Goal: Contribute content

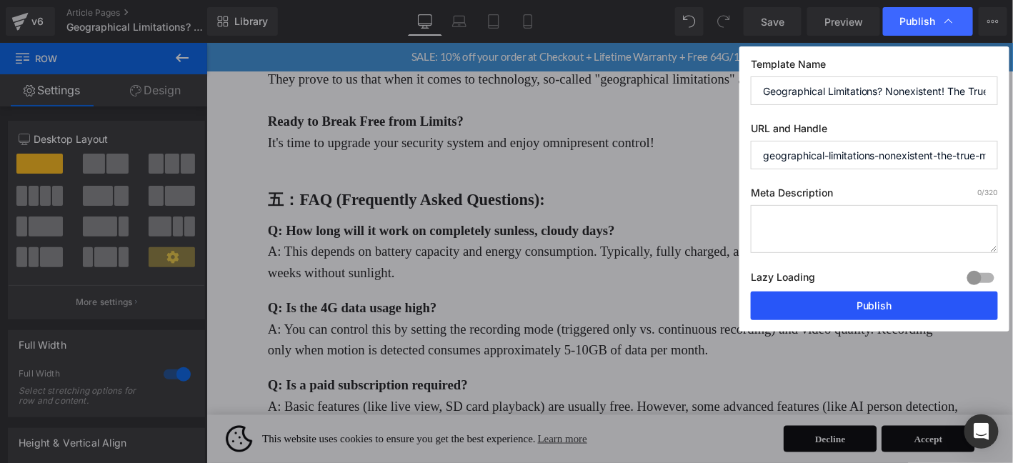
click at [886, 315] on button "Publish" at bounding box center [874, 306] width 247 height 29
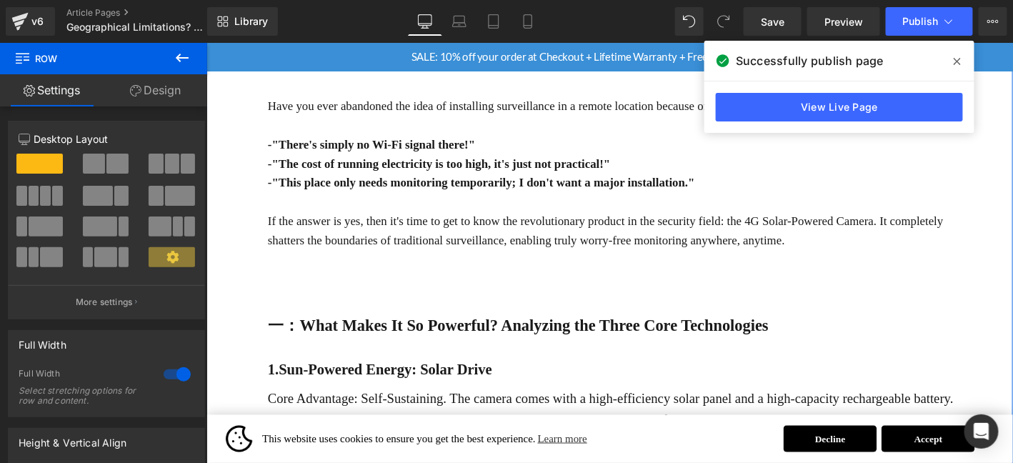
scroll to position [286, 0]
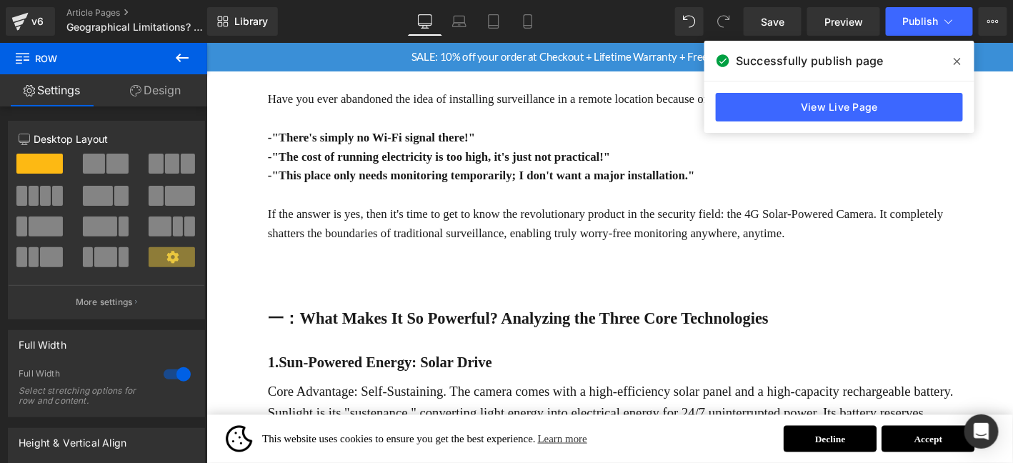
click at [180, 49] on icon at bounding box center [182, 57] width 17 height 17
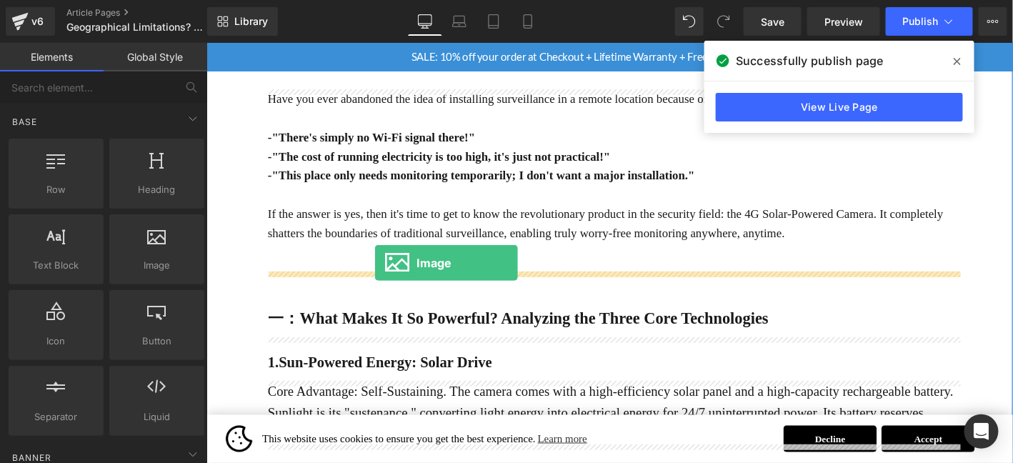
drag, startPoint x: 391, startPoint y: 305, endPoint x: 386, endPoint y: 278, distance: 27.6
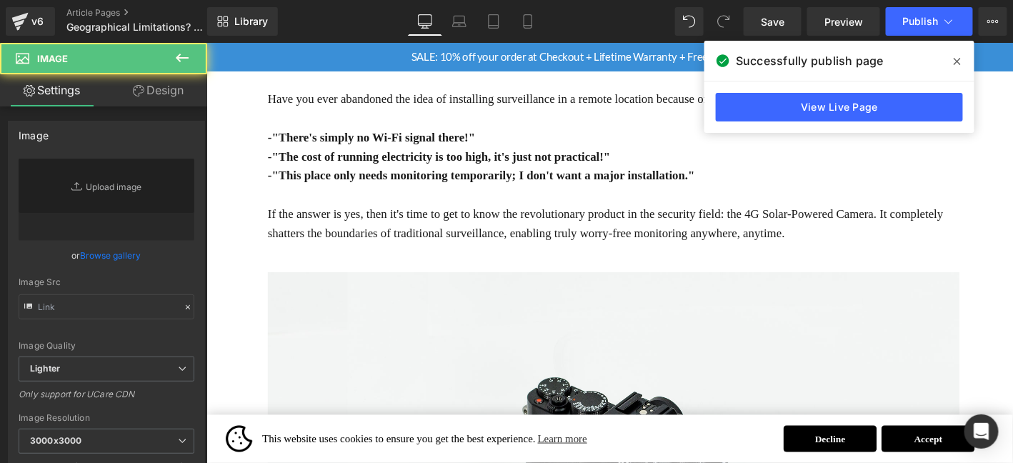
type input "//[DOMAIN_NAME][URL]"
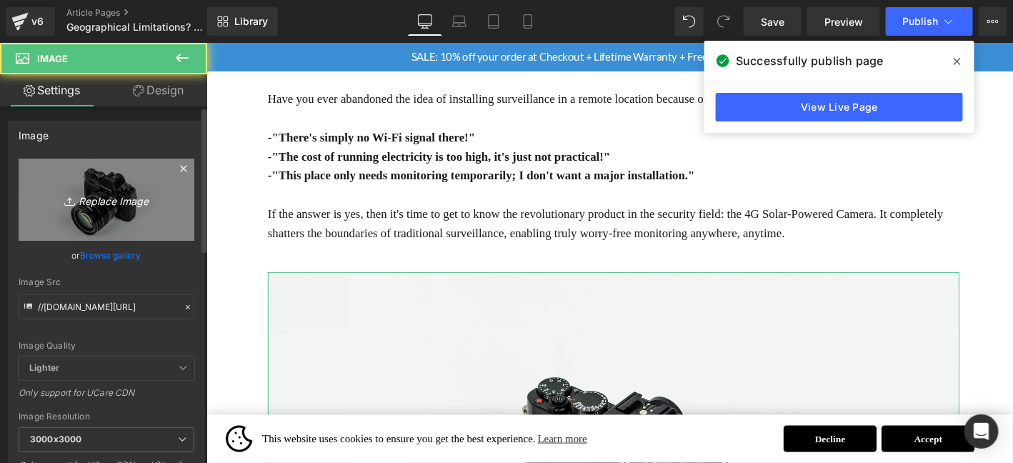
click at [122, 184] on link "Replace Image" at bounding box center [107, 200] width 176 height 82
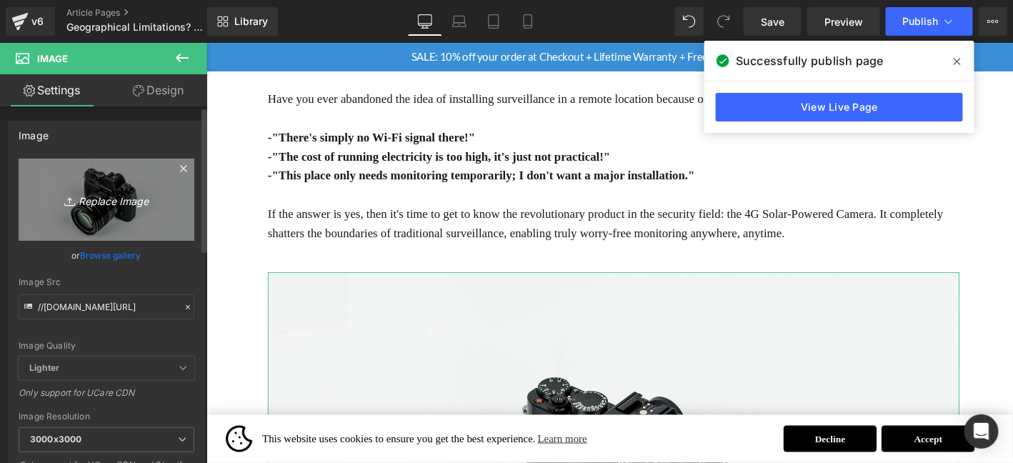
type input "C:\fakepath\123.png"
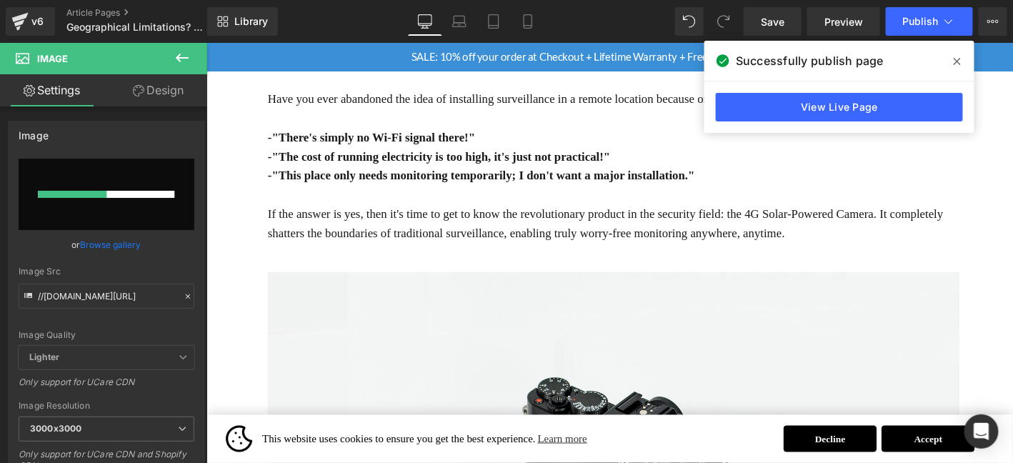
click at [956, 62] on icon at bounding box center [957, 61] width 7 height 7
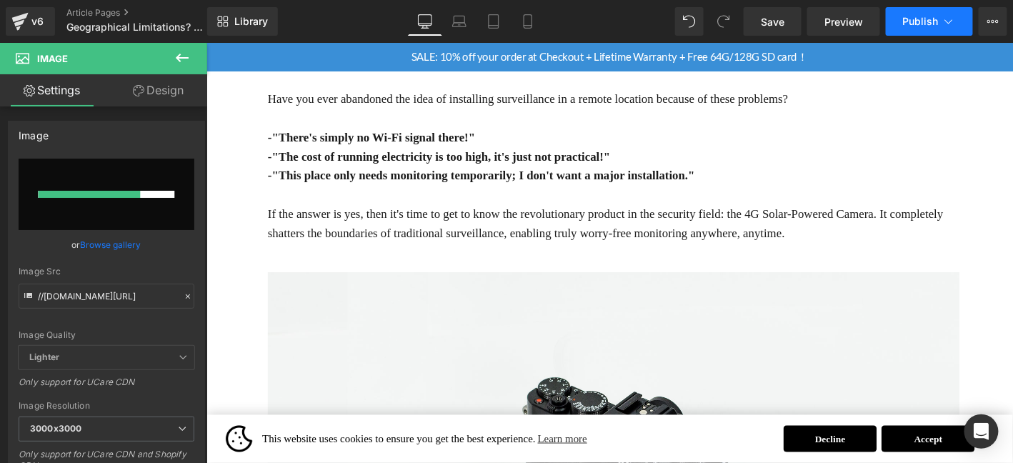
click at [925, 16] on span "Publish" at bounding box center [921, 21] width 36 height 11
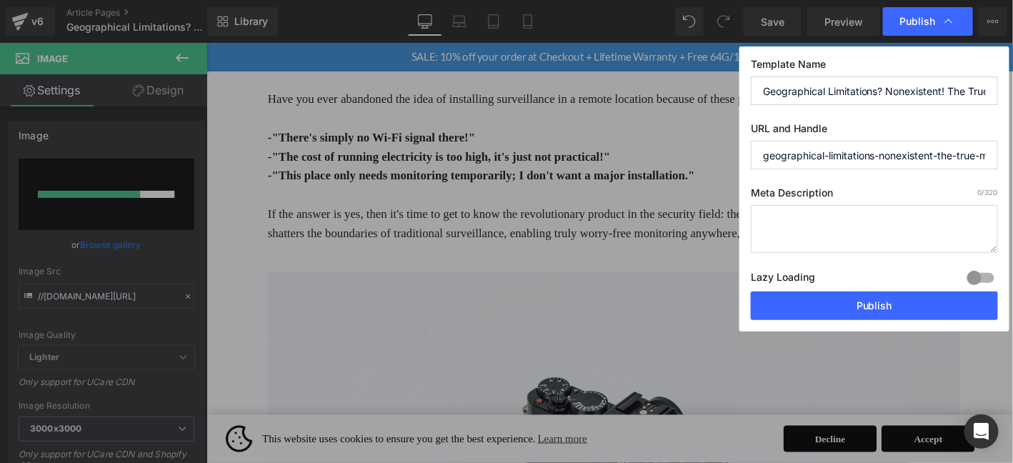
click at [925, 16] on span "Publish" at bounding box center [918, 21] width 36 height 13
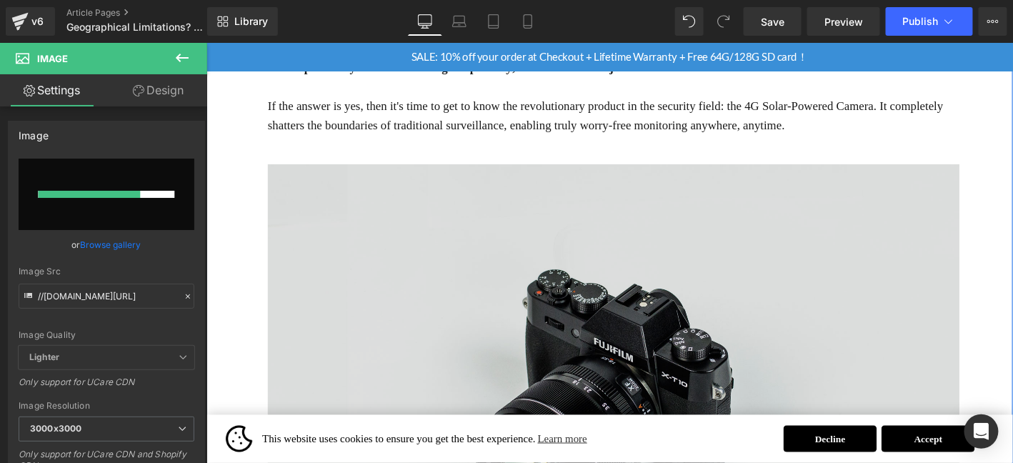
scroll to position [404, 0]
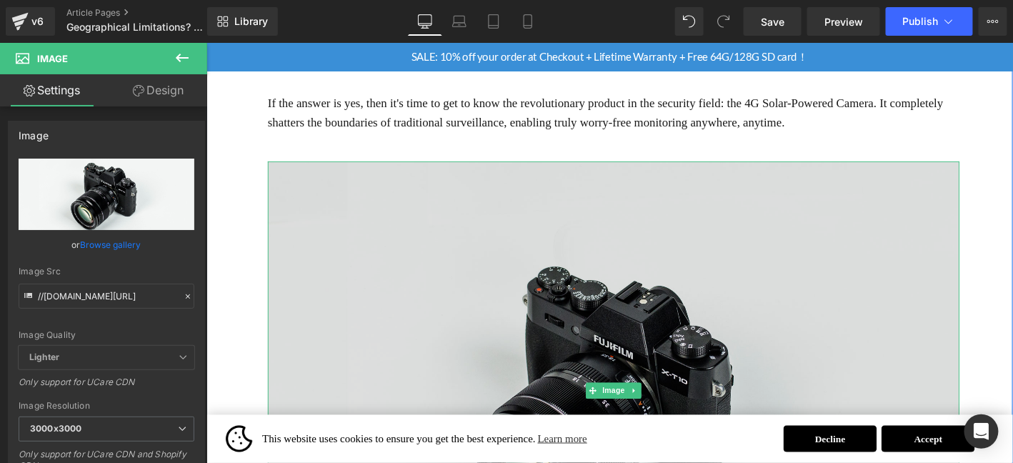
click at [542, 257] on img at bounding box center [643, 415] width 742 height 492
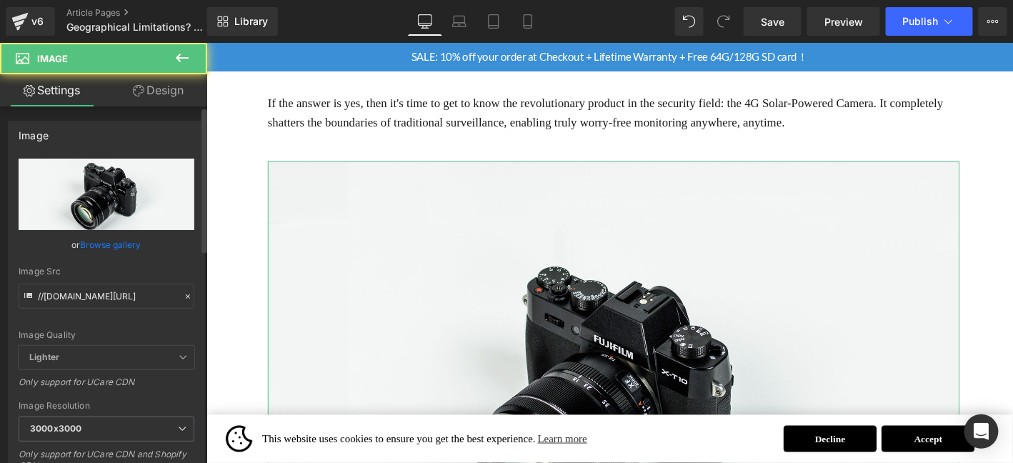
click at [109, 166] on input "file" at bounding box center [107, 194] width 176 height 71
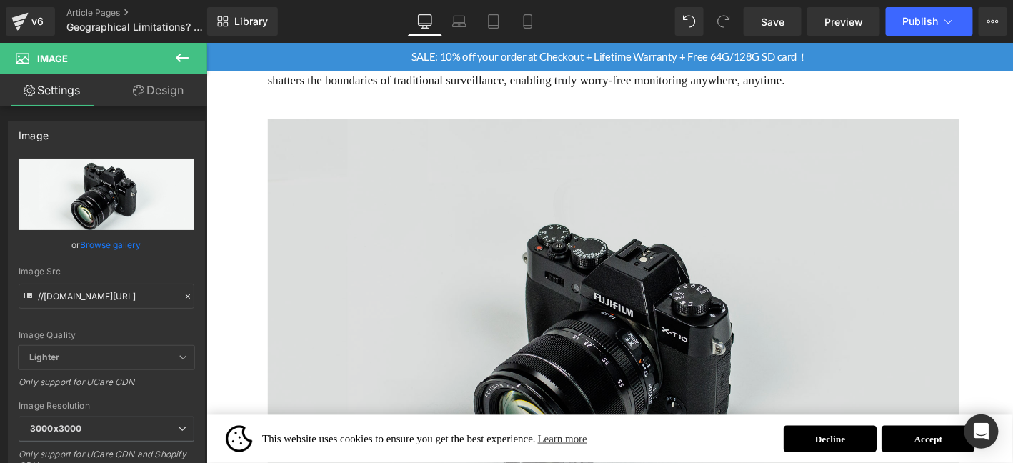
scroll to position [524, 0]
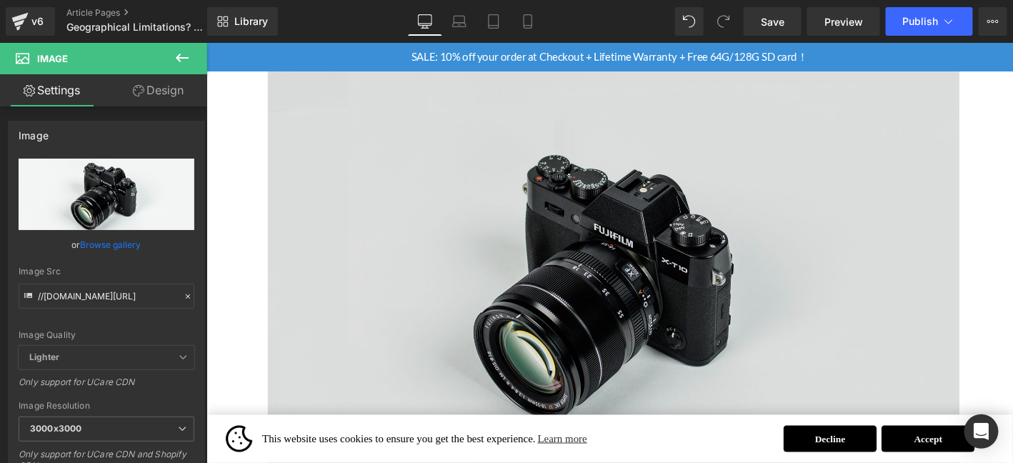
click at [542, 259] on img at bounding box center [643, 296] width 742 height 492
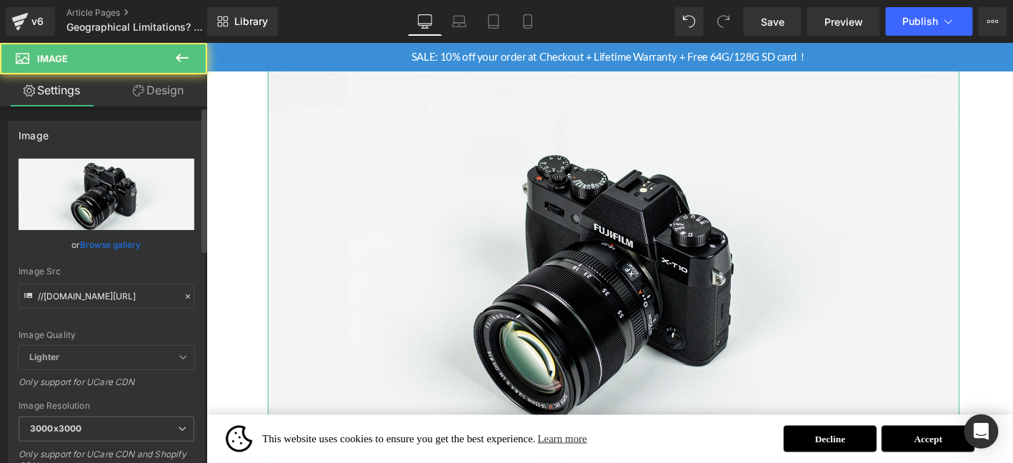
click at [119, 181] on input "file" at bounding box center [107, 194] width 176 height 71
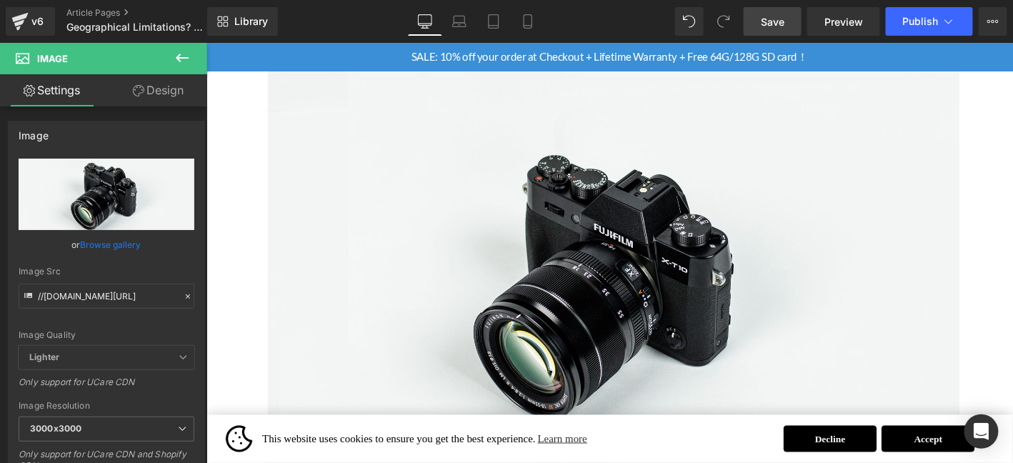
click at [771, 22] on span "Save" at bounding box center [773, 21] width 24 height 15
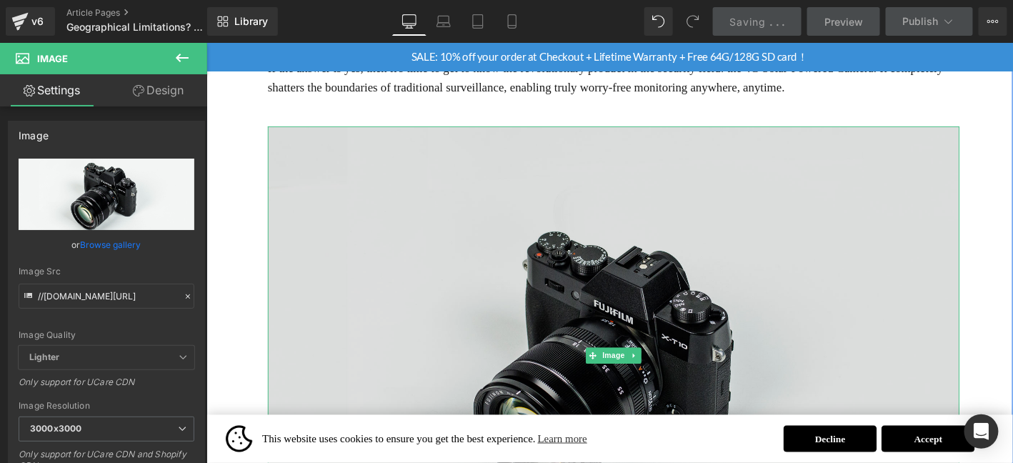
scroll to position [357, 0]
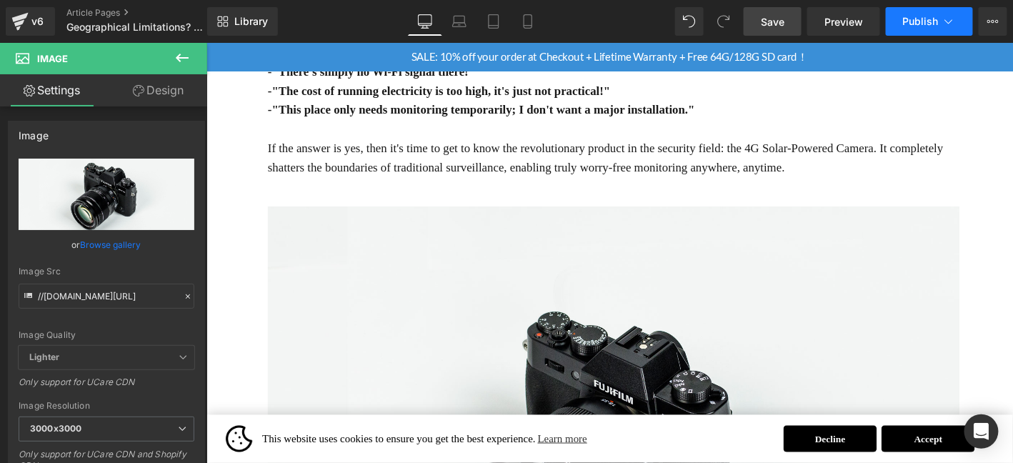
click at [918, 26] on span "Publish" at bounding box center [921, 21] width 36 height 11
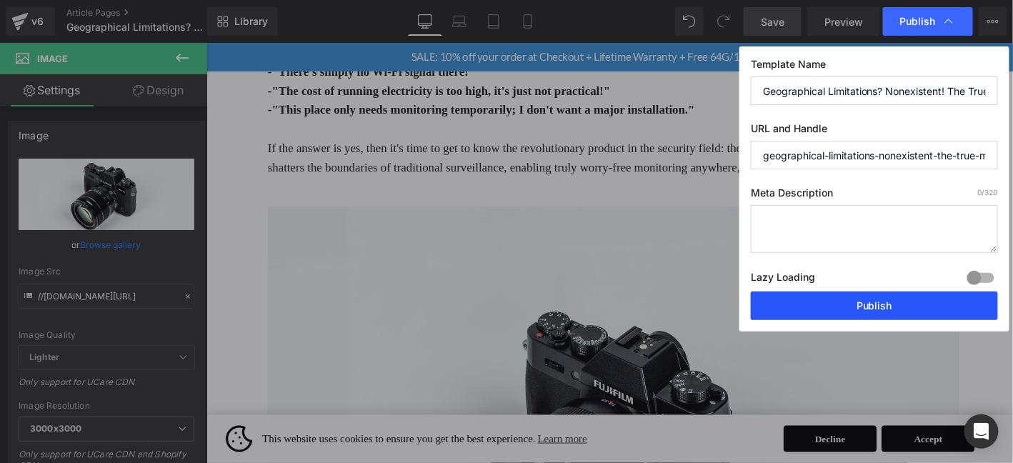
click at [871, 292] on button "Publish" at bounding box center [874, 306] width 247 height 29
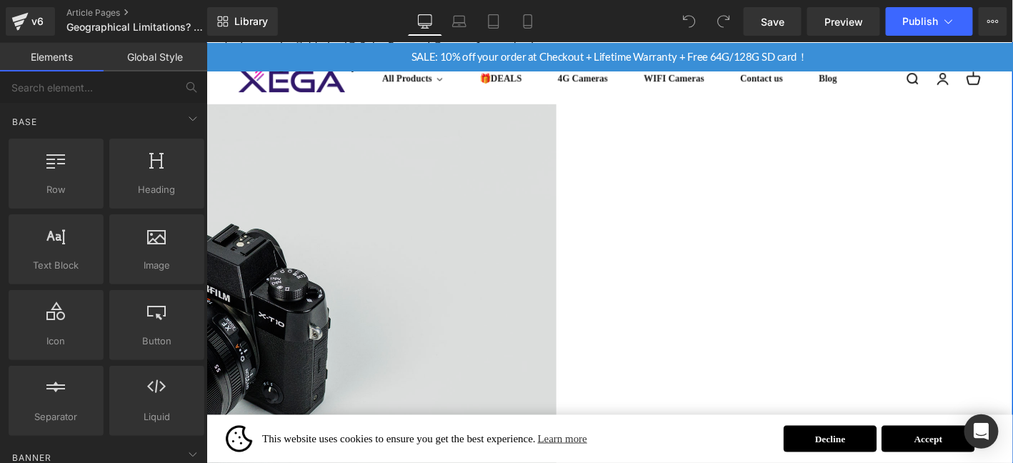
scroll to position [547, 0]
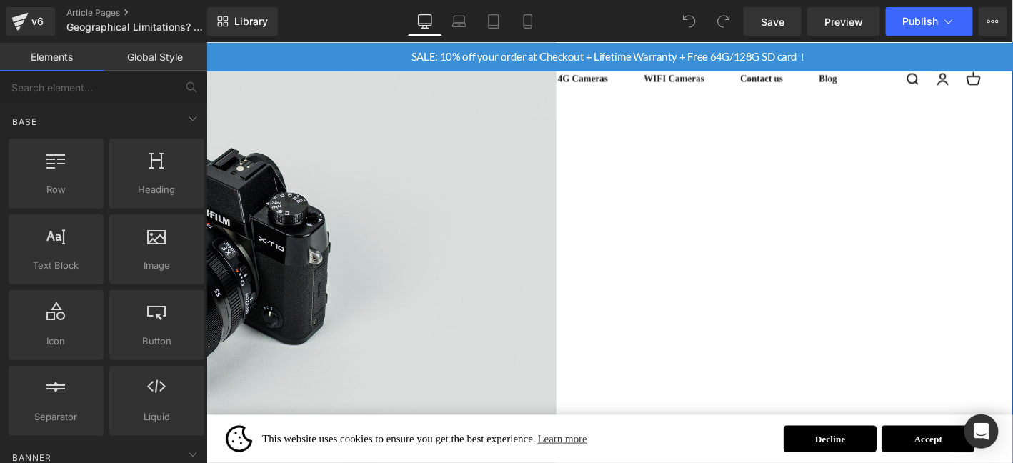
click at [449, 229] on img at bounding box center [210, 272] width 742 height 492
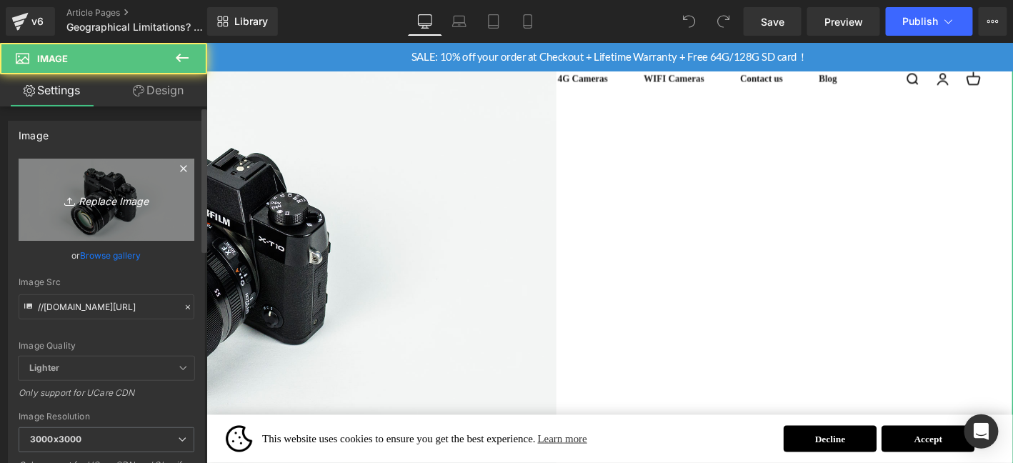
click at [119, 183] on link "Replace Image" at bounding box center [107, 200] width 176 height 82
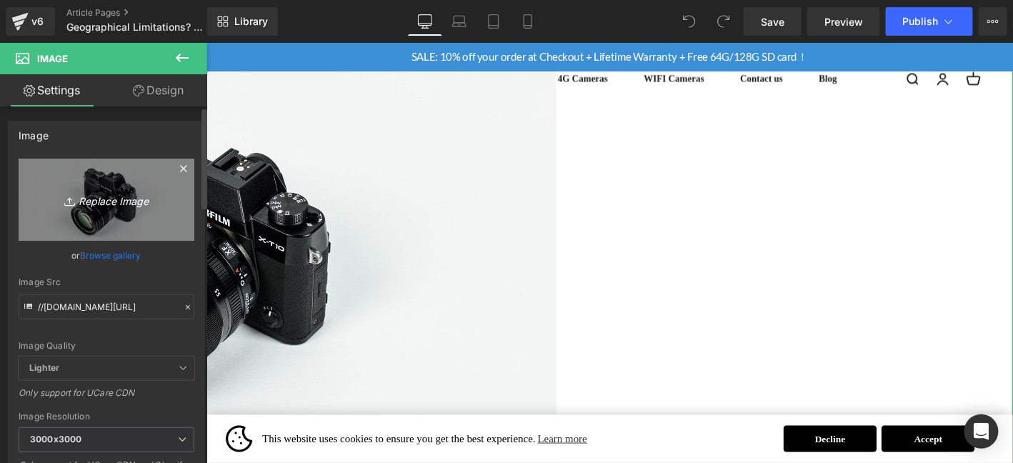
type input "C:\fakepath\123.png"
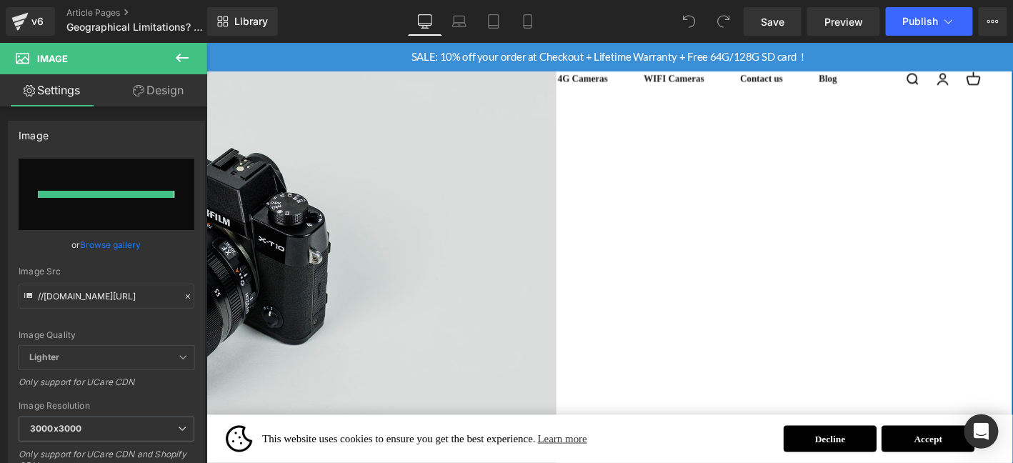
type input "https://ucarecdn.com/4d1f1c3d-21e8-4ae5-8837-8a72e8cf9675/-/format/auto/-/previ…"
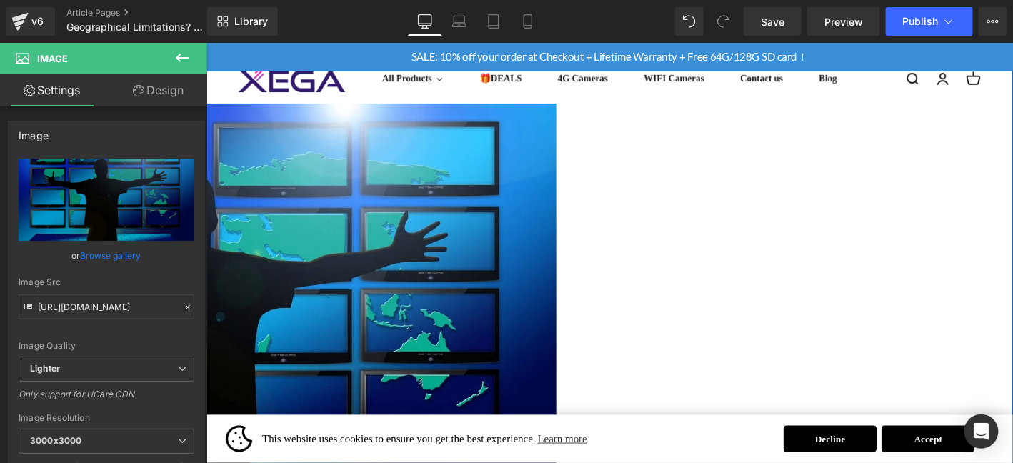
scroll to position [357, 0]
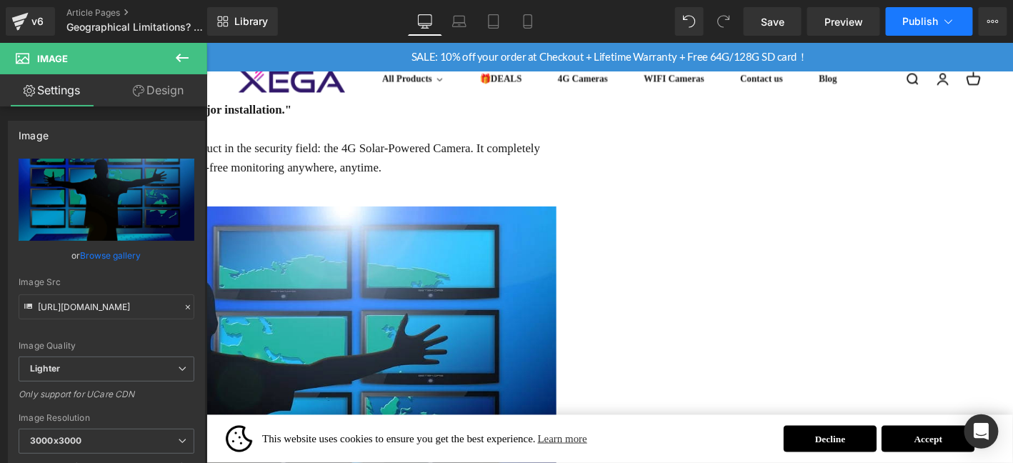
click at [923, 8] on button "Publish" at bounding box center [929, 21] width 87 height 29
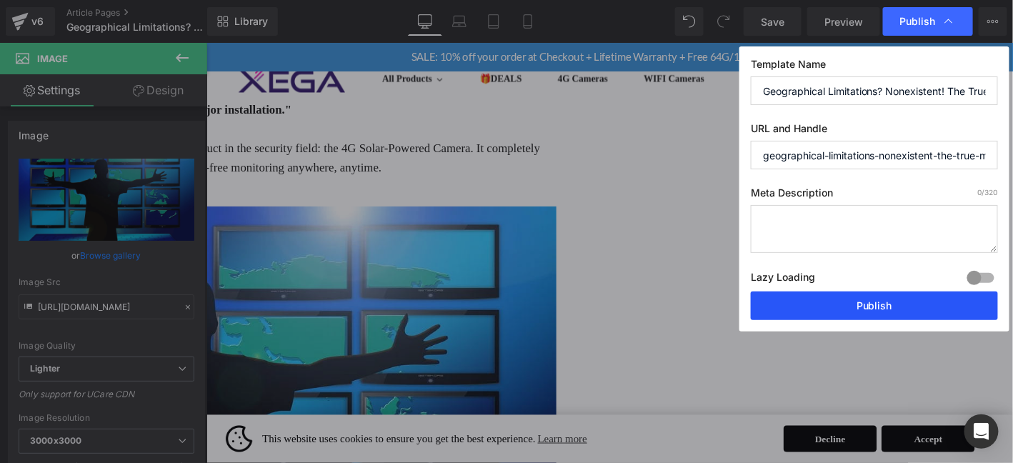
click at [867, 310] on button "Publish" at bounding box center [874, 306] width 247 height 29
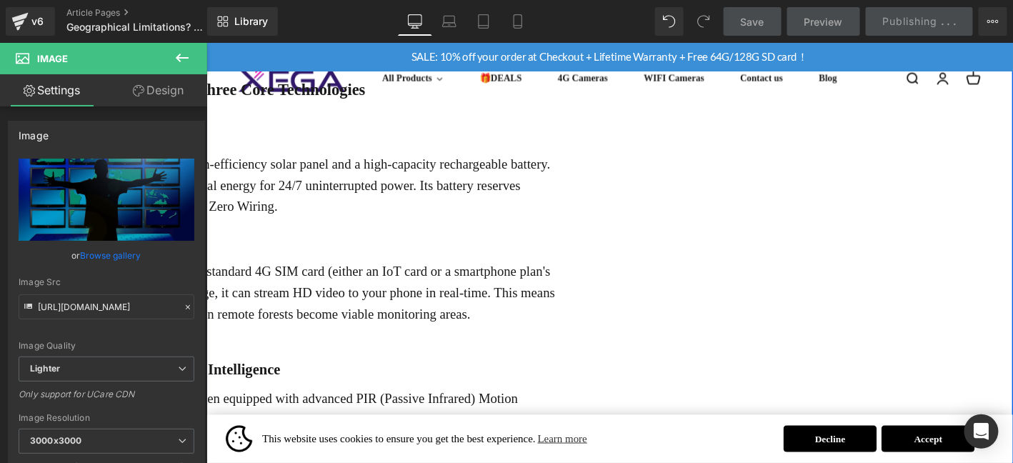
scroll to position [1190, 0]
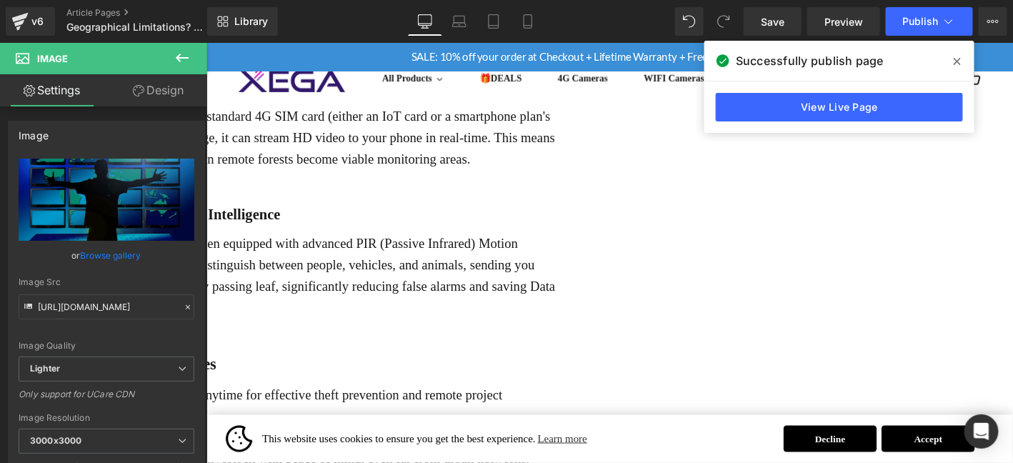
click at [958, 63] on icon at bounding box center [957, 61] width 7 height 11
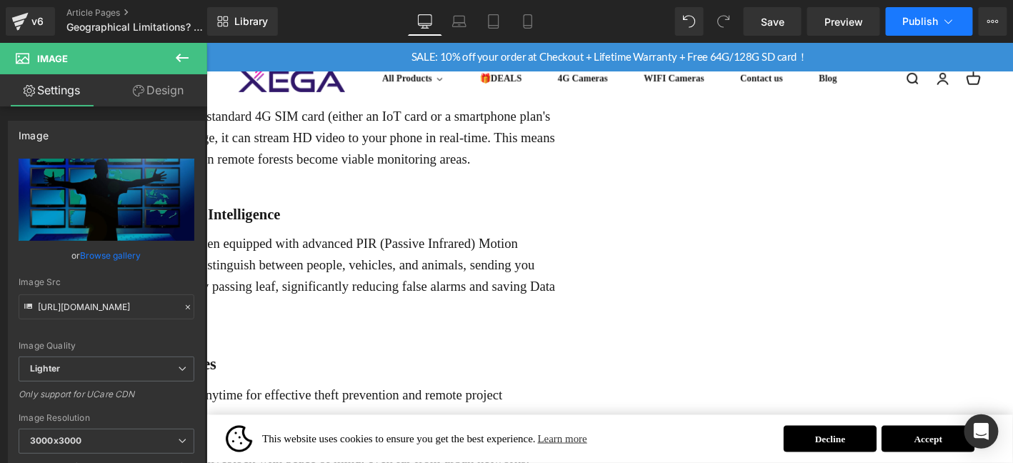
click at [925, 16] on span "Publish" at bounding box center [921, 21] width 36 height 11
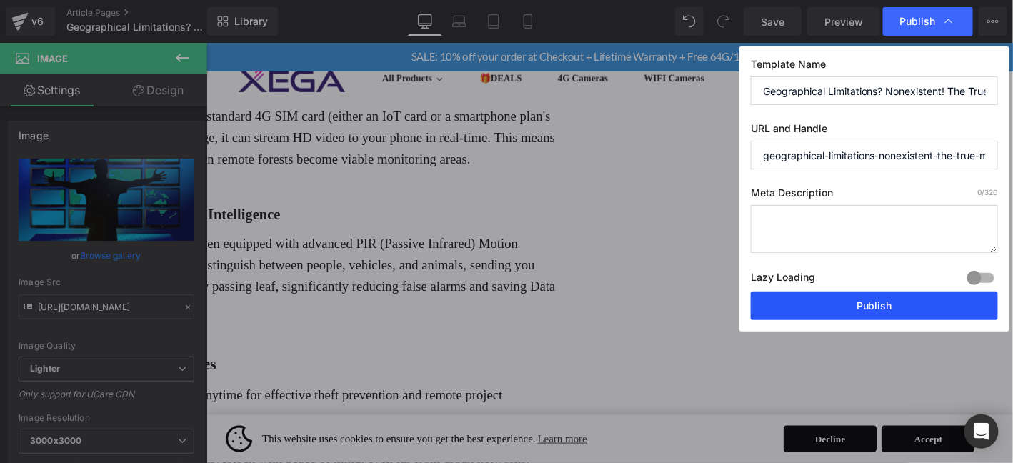
click at [893, 301] on button "Publish" at bounding box center [874, 306] width 247 height 29
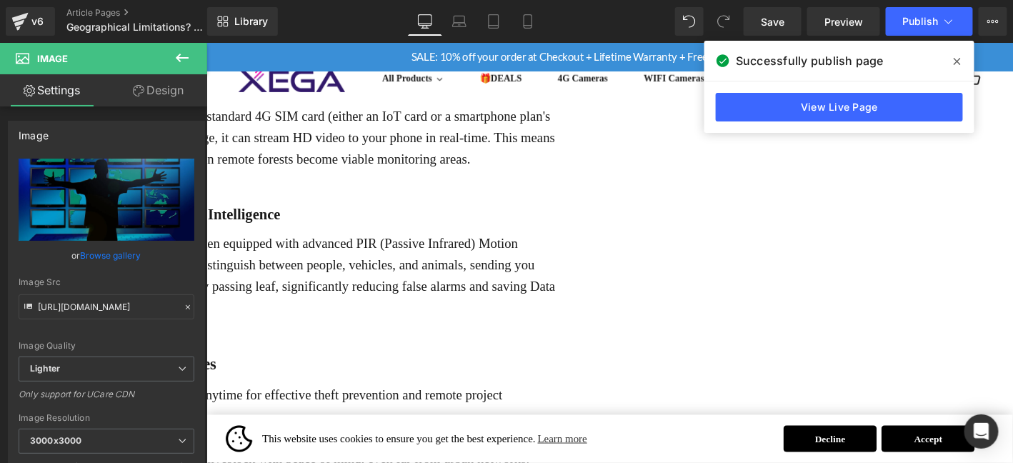
click at [955, 56] on icon at bounding box center [957, 61] width 7 height 11
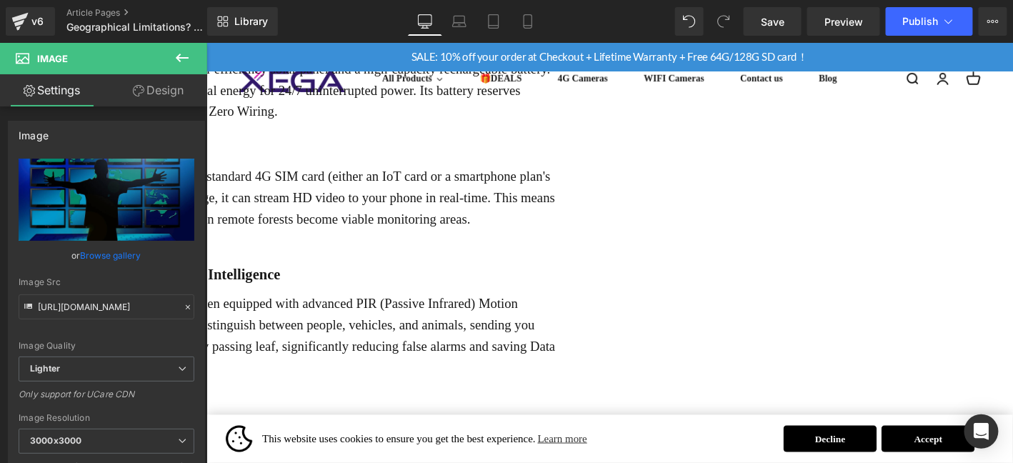
scroll to position [1024, 0]
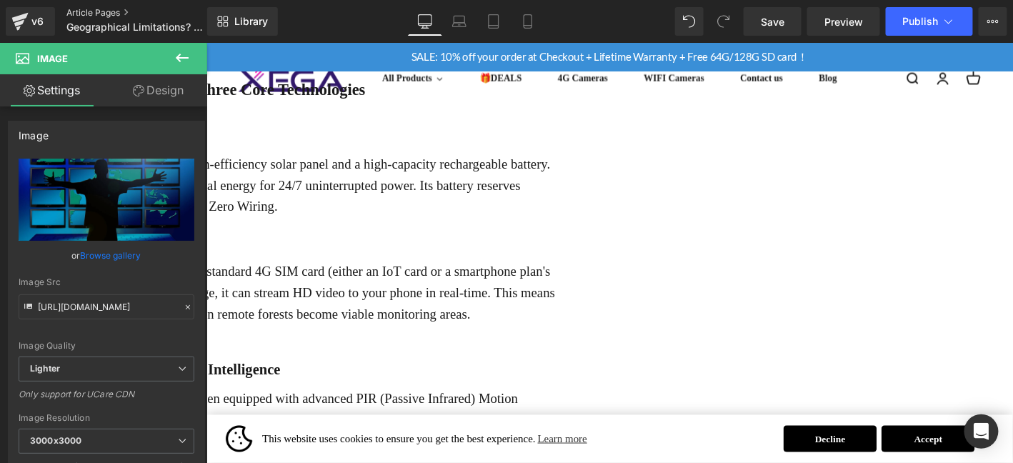
click at [121, 13] on link "Article Pages" at bounding box center [148, 12] width 164 height 11
